Goal: Find specific page/section: Find specific page/section

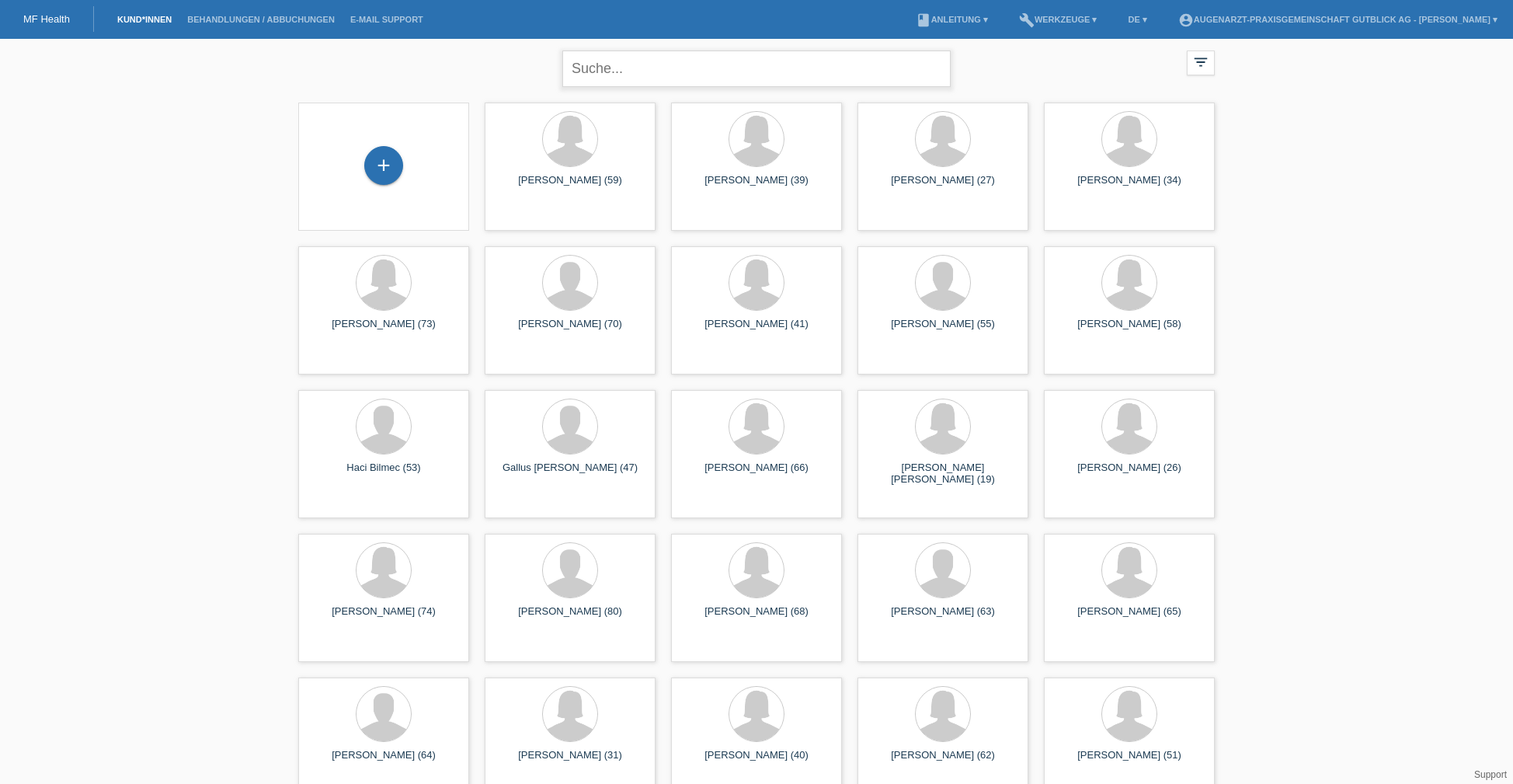
click at [631, 65] on input "text" at bounding box center [756, 68] width 388 height 36
type input "gschwend"
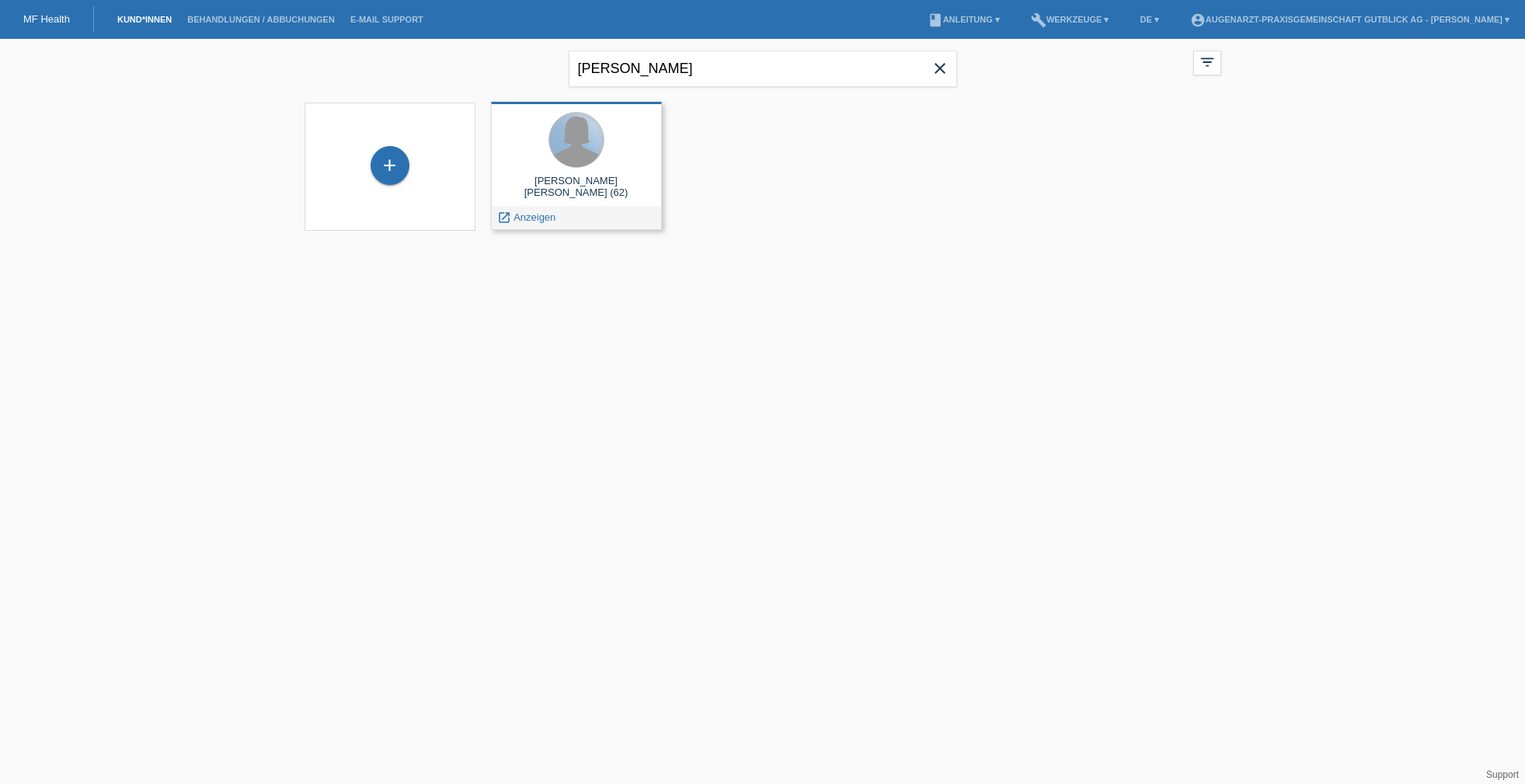
click at [586, 163] on div at bounding box center [576, 139] width 54 height 54
click at [596, 163] on div at bounding box center [576, 141] width 146 height 59
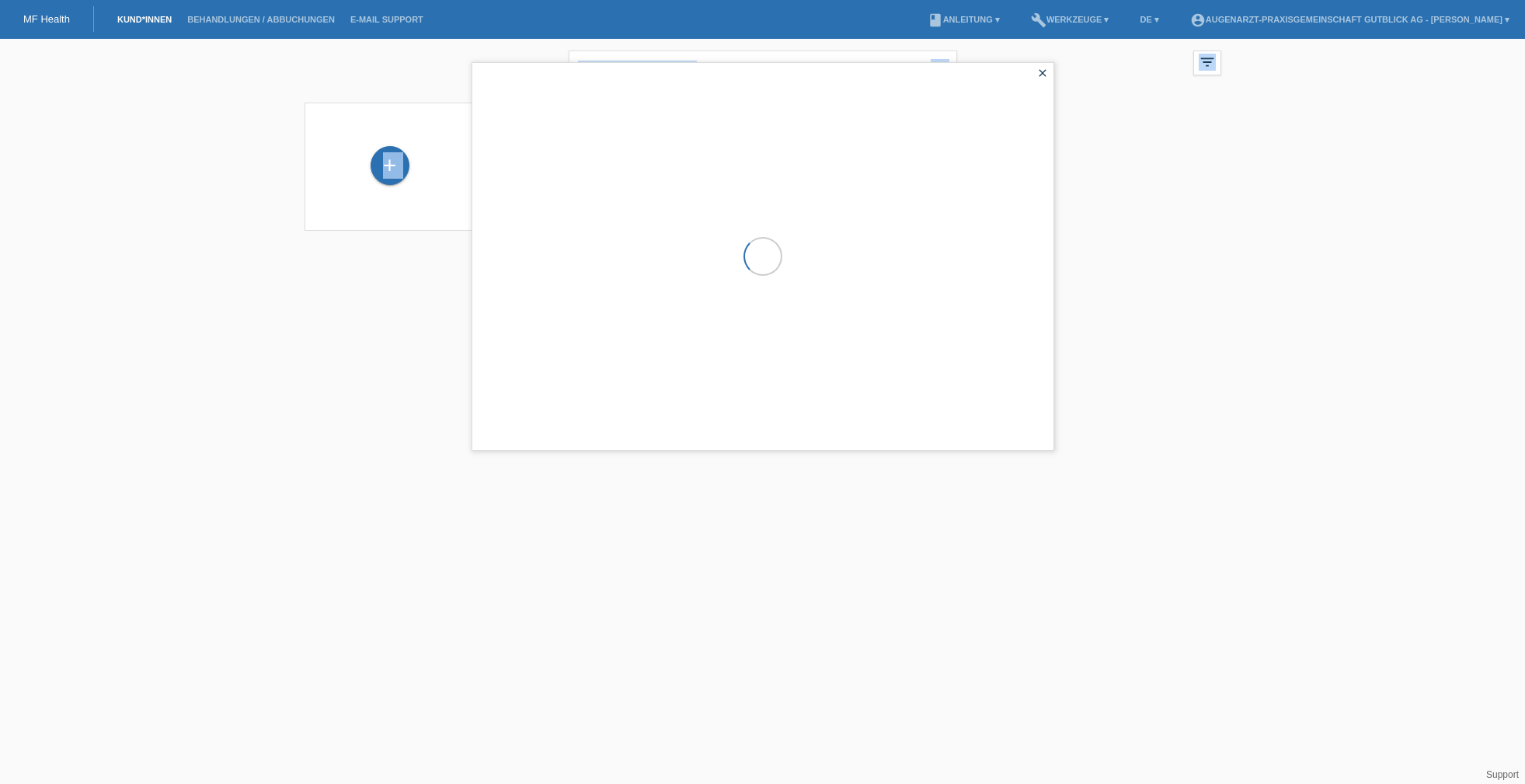
click at [596, 163] on div at bounding box center [763, 257] width 581 height 387
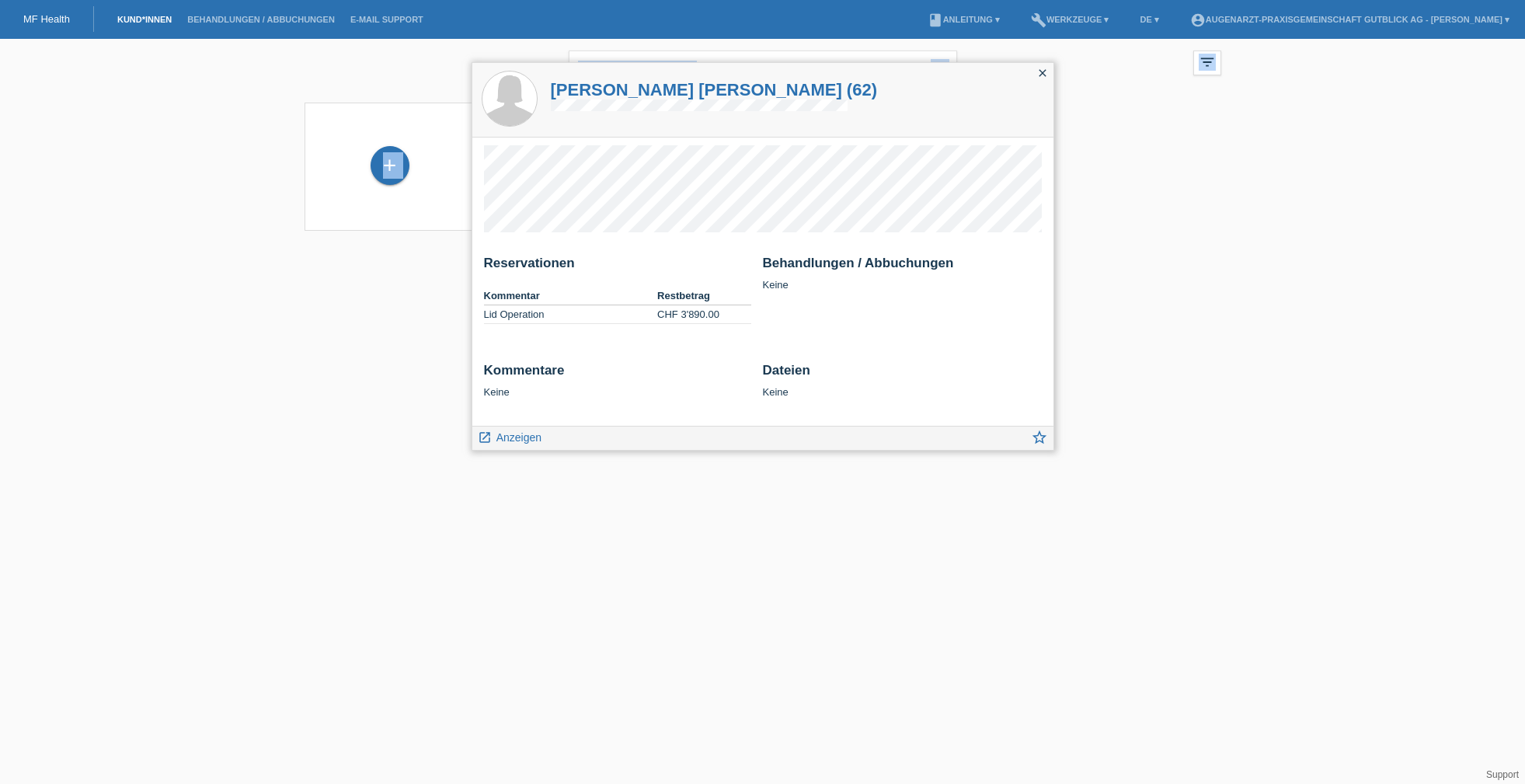
click at [817, 313] on div "Reservationen Kommentar Restbetrag Lid Operation CHF 3'890.00 Behandlungen / Ab…" at bounding box center [763, 297] width 558 height 83
click at [521, 440] on span "Anzeigen" at bounding box center [519, 437] width 45 height 12
